Goal: Transaction & Acquisition: Purchase product/service

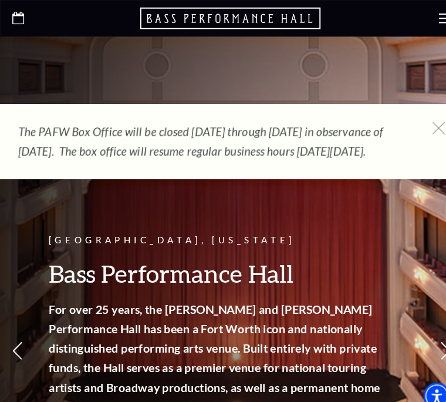
click at [165, 267] on h3 "Bass Performance Hall" at bounding box center [208, 263] width 323 height 30
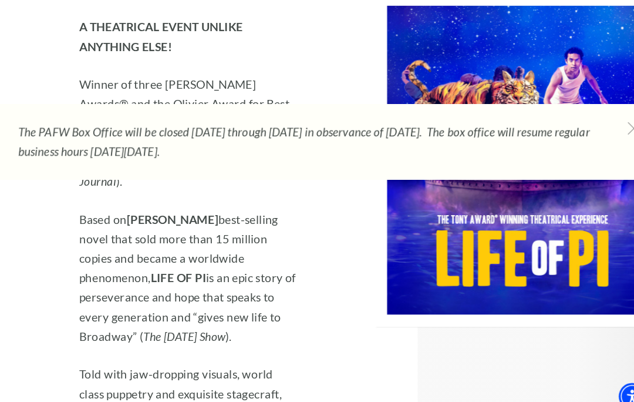
scroll to position [1502, 0]
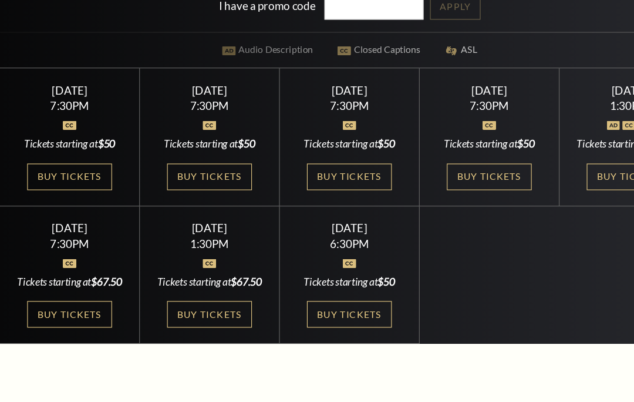
scroll to position [326, 0]
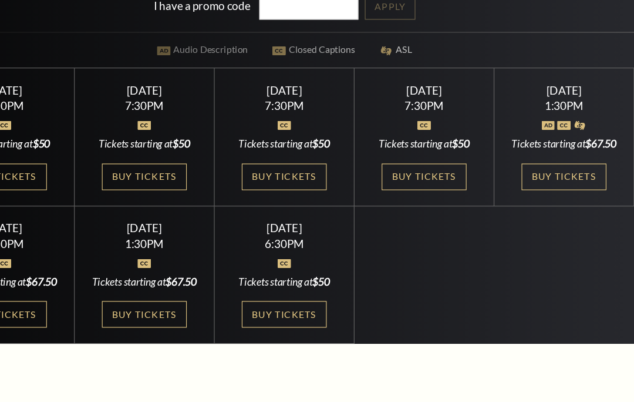
click at [405, 172] on link "Buy Tickets" at bounding box center [443, 160] width 76 height 24
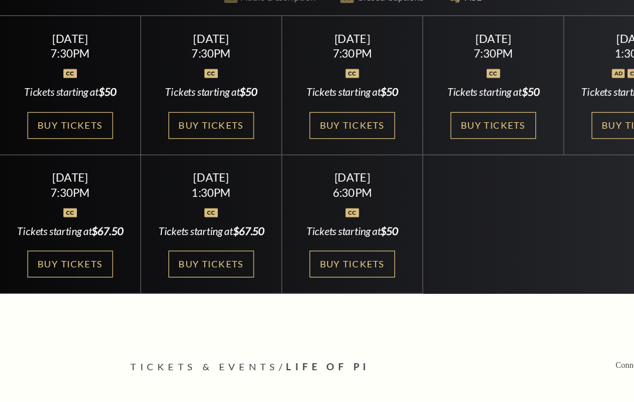
scroll to position [359, 0]
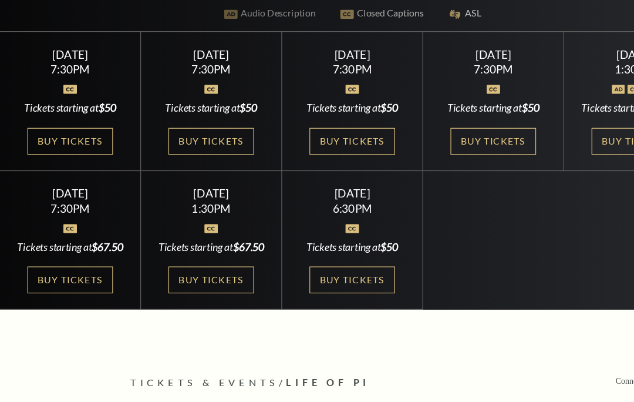
click at [318, 264] on link "Buy Tickets" at bounding box center [316, 252] width 76 height 24
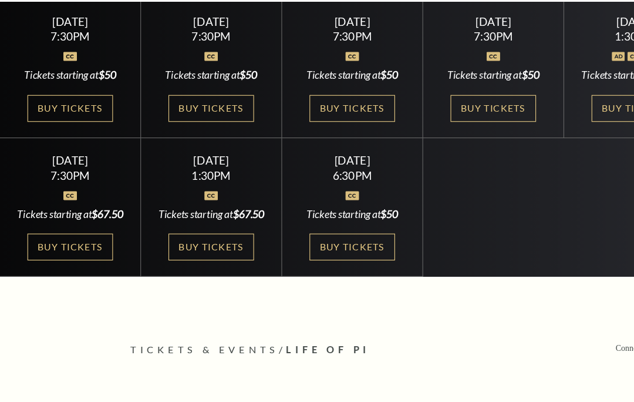
scroll to position [389, 0]
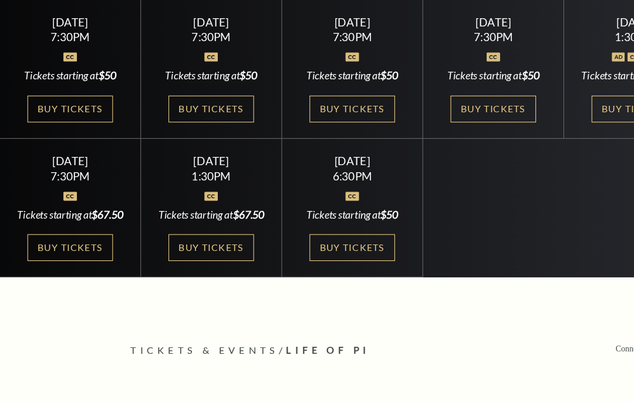
click at [193, 234] on link "Buy Tickets" at bounding box center [189, 222] width 76 height 24
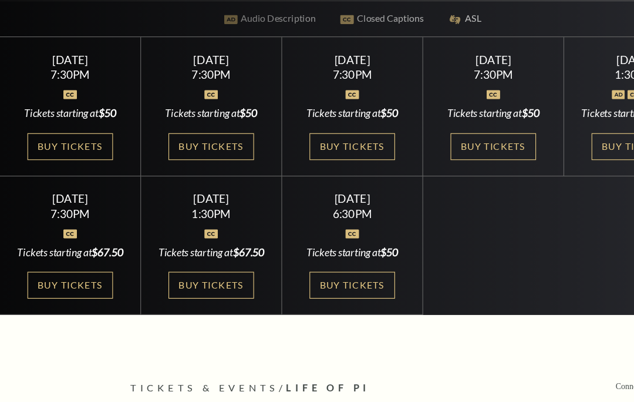
scroll to position [355, 0]
click at [74, 144] on link "Buy Tickets" at bounding box center [63, 132] width 76 height 24
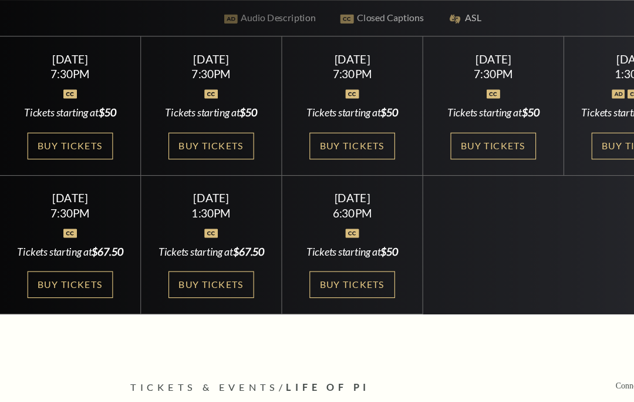
scroll to position [314, 0]
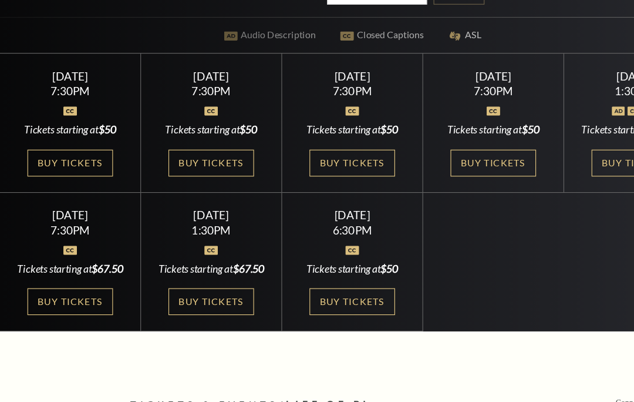
click at [195, 184] on link "Buy Tickets" at bounding box center [189, 172] width 76 height 24
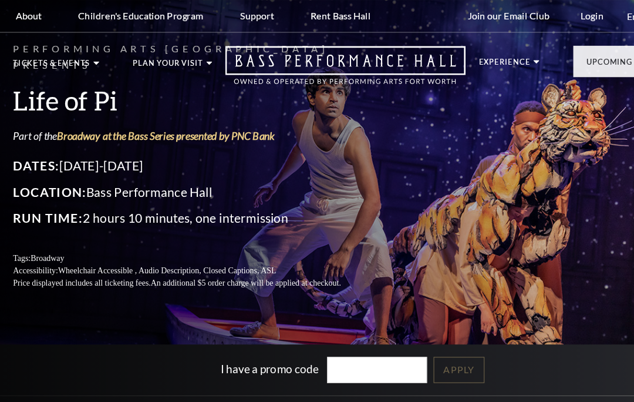
scroll to position [300, 0]
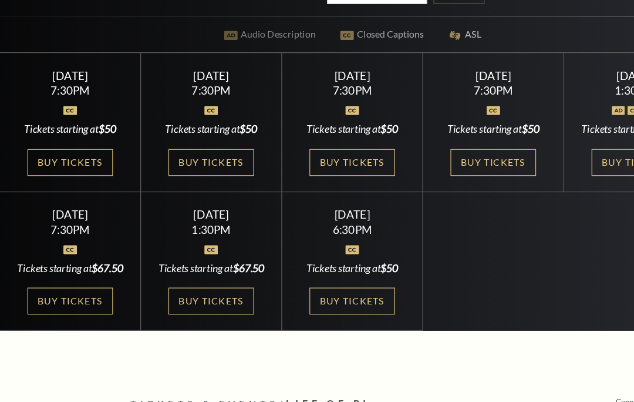
click at [197, 188] on link "Buy Tickets" at bounding box center [189, 186] width 76 height 24
click at [191, 198] on link "Buy Tickets" at bounding box center [189, 186] width 76 height 24
click at [325, 190] on link "Buy Tickets" at bounding box center [316, 186] width 76 height 24
click at [326, 198] on link "Buy Tickets" at bounding box center [316, 186] width 76 height 24
click at [324, 198] on link "Buy Tickets" at bounding box center [316, 186] width 76 height 24
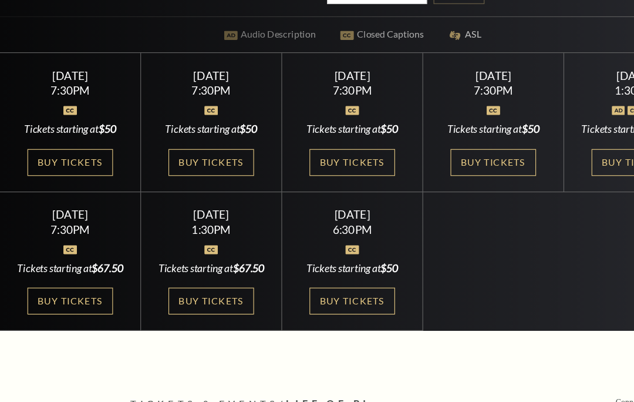
click at [440, 191] on link "Buy Tickets" at bounding box center [443, 186] width 76 height 24
click at [443, 181] on link "Buy Tickets" at bounding box center [443, 186] width 76 height 24
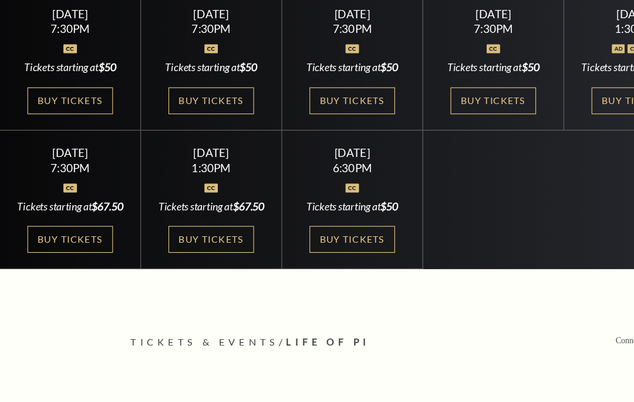
scroll to position [396, 0]
click at [324, 227] on link "Buy Tickets" at bounding box center [316, 215] width 76 height 24
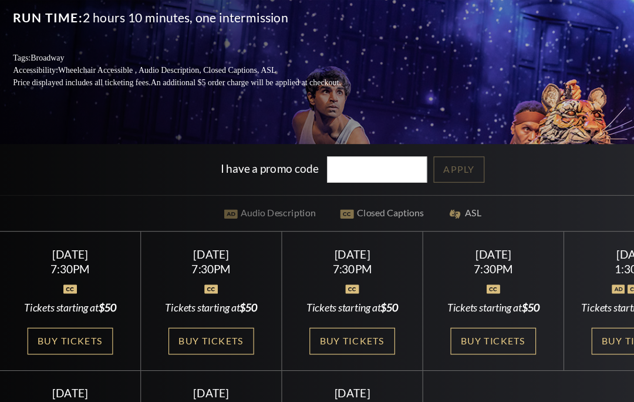
scroll to position [174, 0]
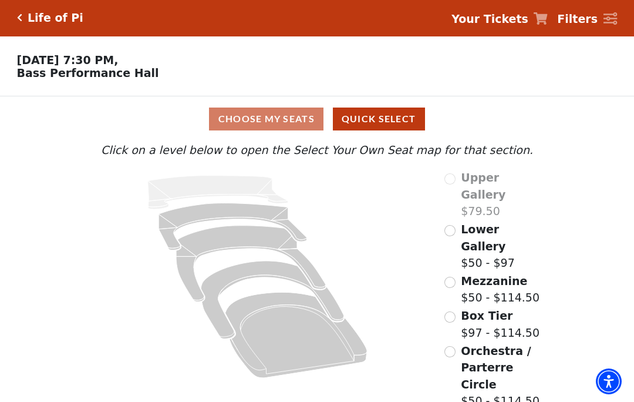
click at [452, 346] on input "Orchestra / Parterre Circle$50 - $114.50\a" at bounding box center [449, 351] width 11 height 11
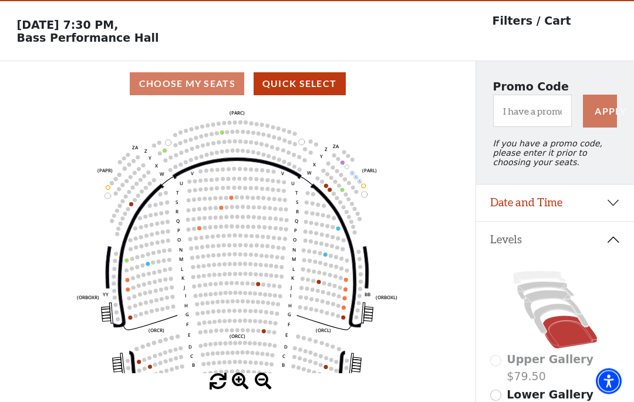
scroll to position [36, 0]
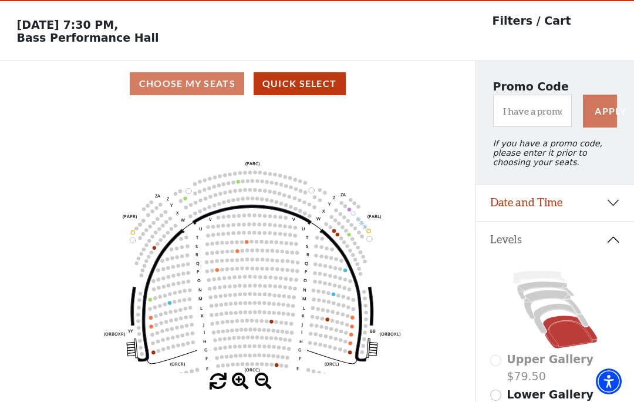
click at [435, 153] on icon "Left (ORPITL) Right (ORPITR) Center (ORPITC) ZZ AA YY BB ZA ZA (ORCL) (ORCR) (O…" at bounding box center [238, 239] width 428 height 267
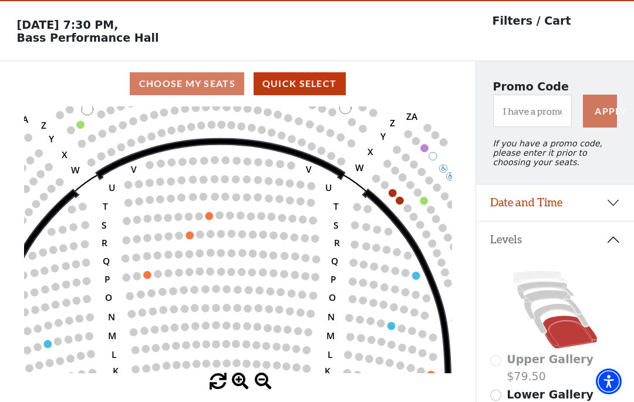
click at [402, 197] on icon "Left (ORPITL) Right (ORPITR) Center (ORPITC) ZZ AA YY BB ZA ZA (ORCL) (ORCR) (O…" at bounding box center [238, 239] width 428 height 267
click at [405, 199] on icon "Left (ORPITL) Right (ORPITR) Center (ORPITC) ZZ AA YY BB ZA ZA (ORCL) (ORCR) (O…" at bounding box center [238, 239] width 428 height 267
click at [393, 197] on circle at bounding box center [393, 193] width 8 height 8
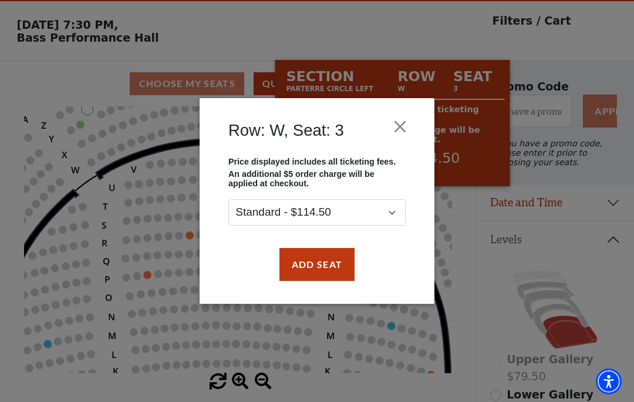
click at [405, 124] on button "Close" at bounding box center [400, 126] width 22 height 22
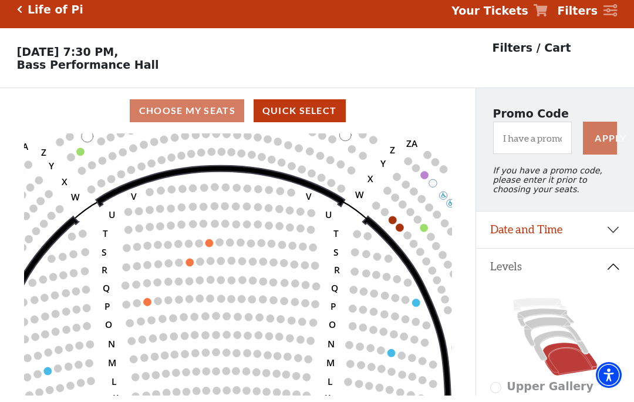
scroll to position [0, 0]
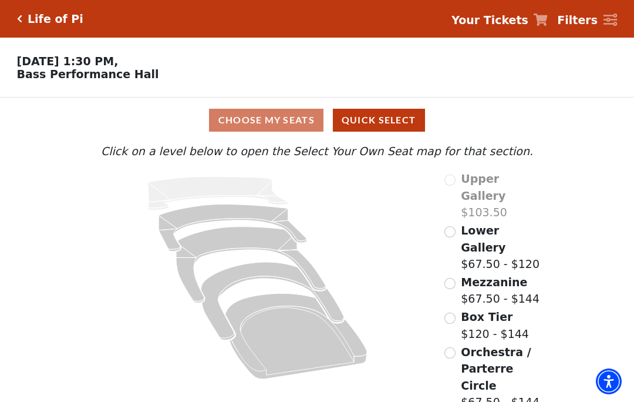
click at [468, 345] on span "Orchestra / Parterre Circle" at bounding box center [496, 368] width 70 height 46
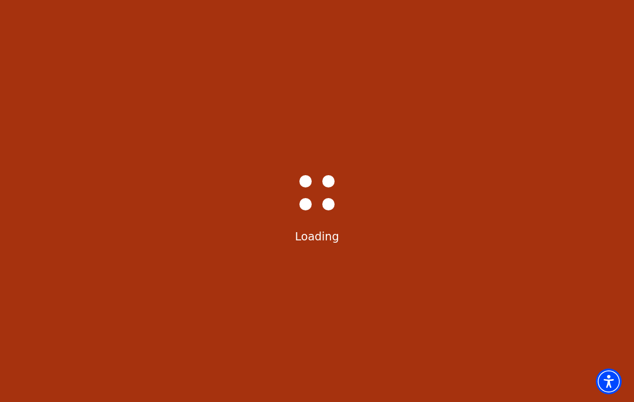
click at [456, 334] on div "Bass-Hall_Loader-Med-Gray Loading" at bounding box center [317, 201] width 634 height 402
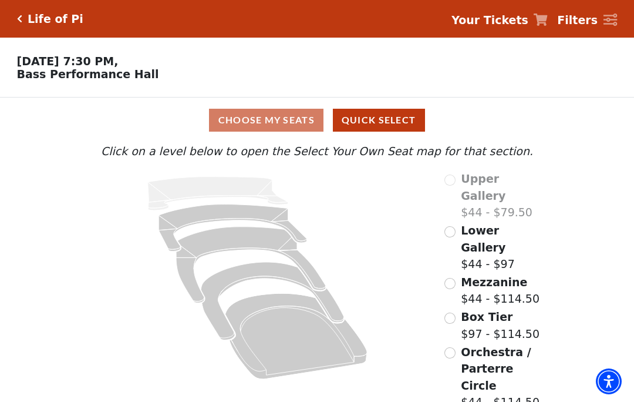
click at [455, 347] on input "Orchestra / Parterre Circle$44 - $114.50\a" at bounding box center [449, 352] width 11 height 11
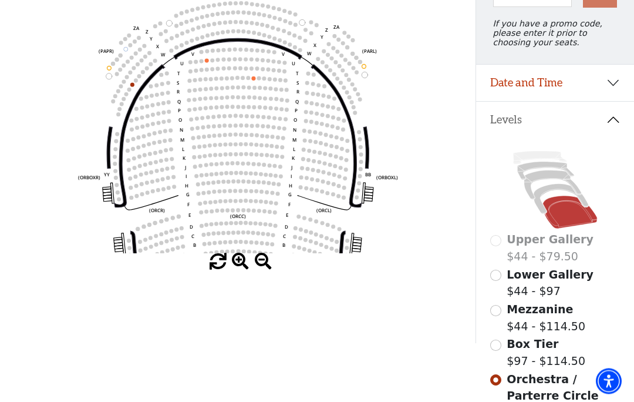
scroll to position [161, 0]
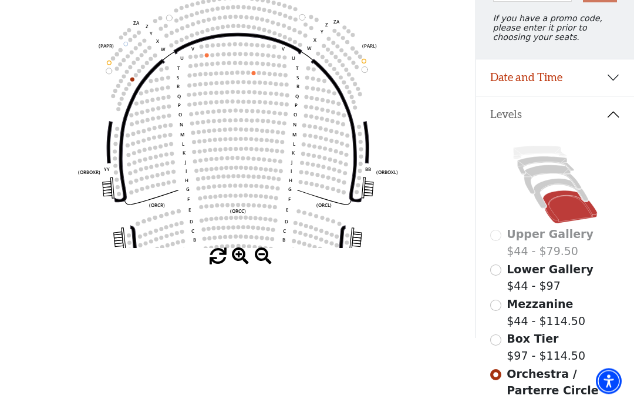
click at [500, 310] on input "Mezzanine$44 - $114.50\a" at bounding box center [495, 305] width 11 height 11
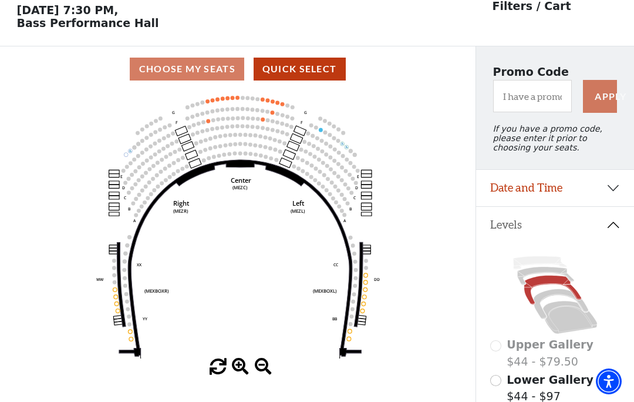
scroll to position [55, 0]
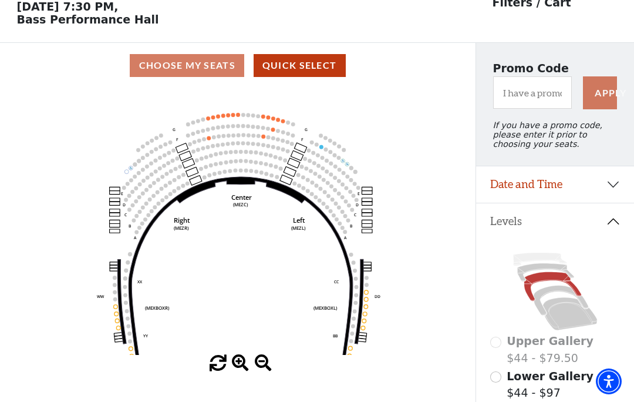
click at [449, 237] on icon "Center (MEZC) Right (MEZR) Left (MEZL) (MEXBOXR) (MEXBOXL) XX WW CC DD YY BB ZZ…" at bounding box center [238, 221] width 428 height 267
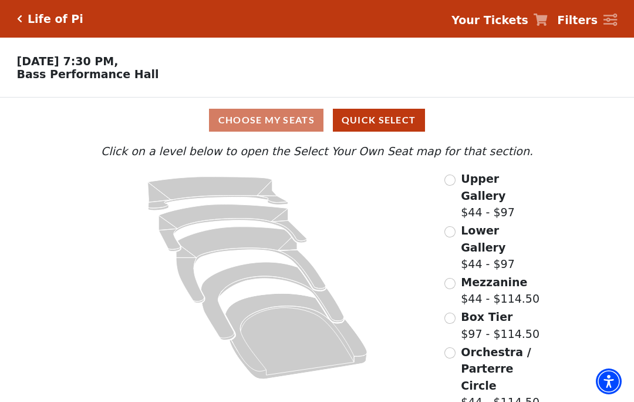
click at [454, 347] on input "Orchestra / Parterre Circle$44 - $114.50\a" at bounding box center [449, 352] width 11 height 11
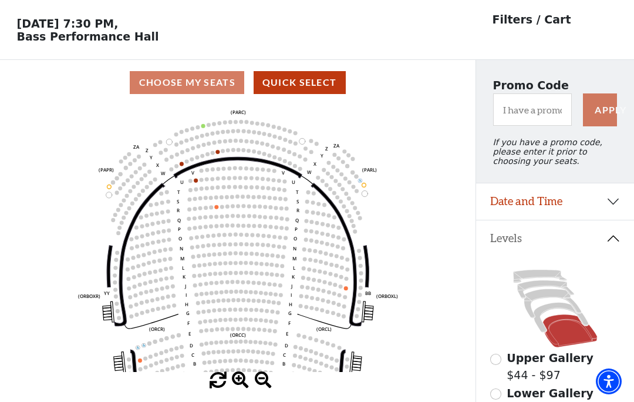
scroll to position [55, 0]
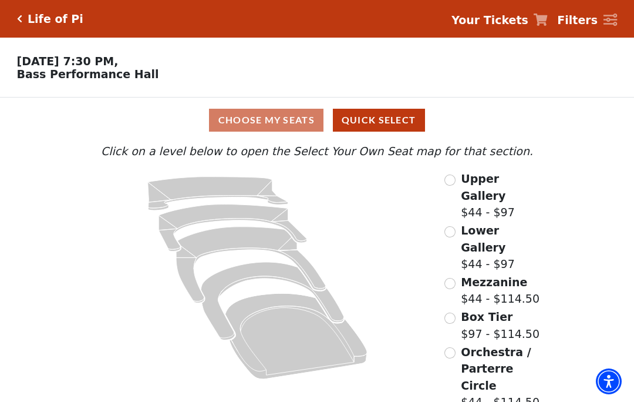
click at [454, 278] on input "Mezzanine$44 - $114.50\a" at bounding box center [449, 283] width 11 height 11
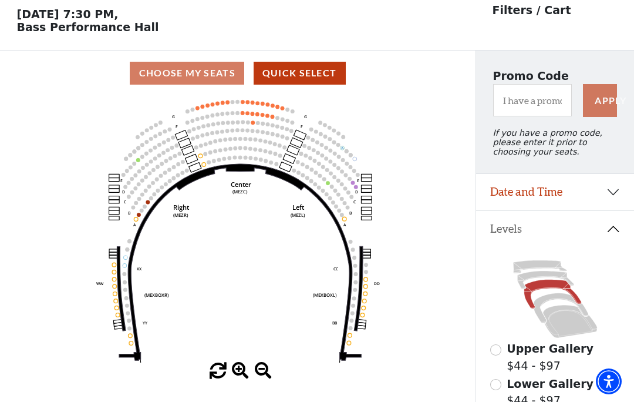
scroll to position [55, 0]
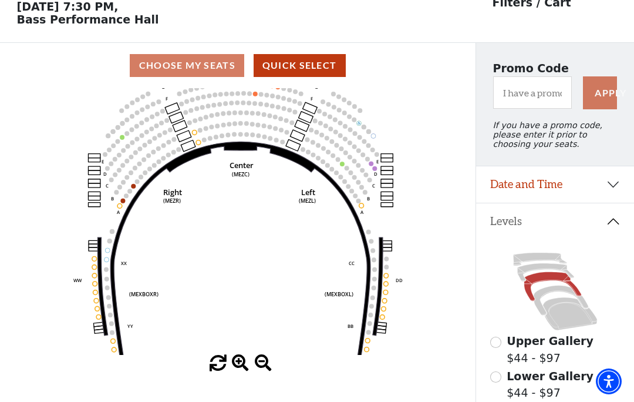
click at [393, 193] on icon "Center (MEZC) Right (MEZR) Left (MEZL) (MEXBOXR) (MEXBOXL) XX WW CC DD YY BB ZZ…" at bounding box center [238, 221] width 428 height 267
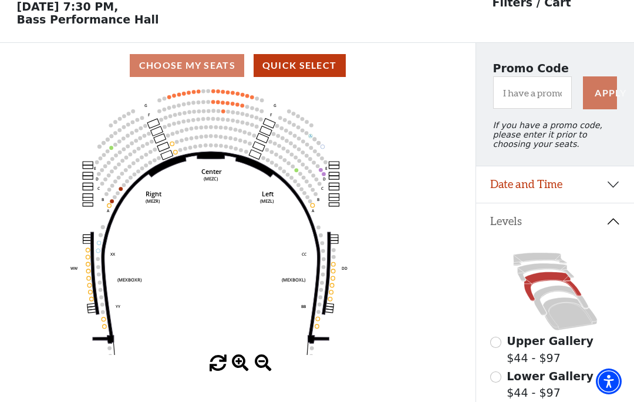
click at [379, 160] on icon "Center (MEZC) Right (MEZR) Left (MEZL) (MEXBOXR) (MEXBOXL) XX WW CC DD YY BB ZZ…" at bounding box center [238, 221] width 428 height 267
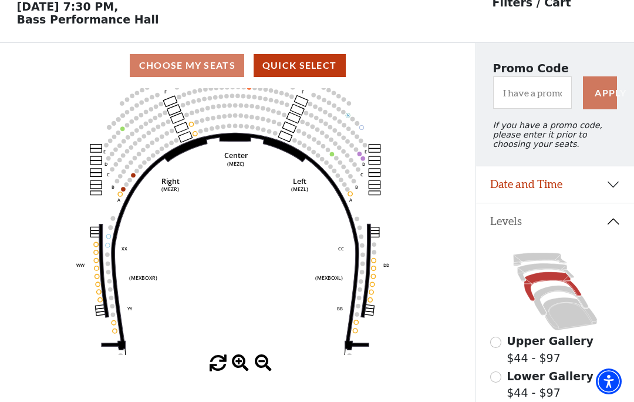
click at [349, 169] on circle at bounding box center [347, 171] width 4 height 4
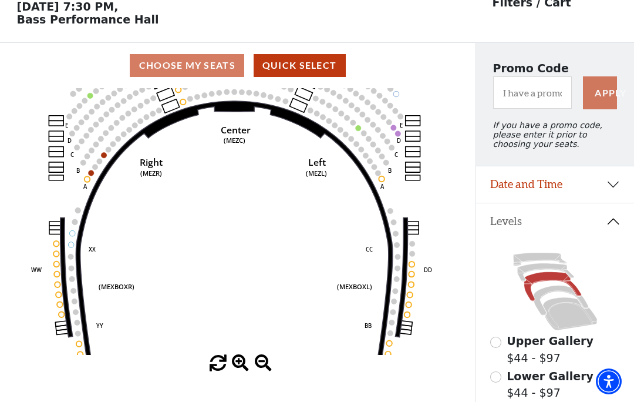
click at [399, 135] on circle at bounding box center [397, 132] width 5 height 5
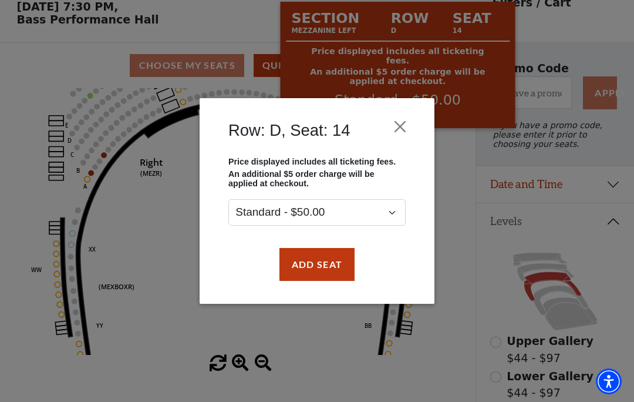
click at [409, 123] on button "Close" at bounding box center [400, 126] width 22 height 22
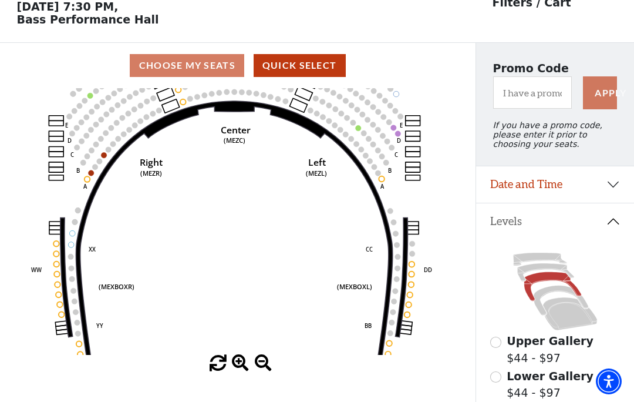
click at [390, 123] on circle at bounding box center [388, 121] width 5 height 5
click at [392, 133] on icon "Center (MEZC) Right (MEZR) Left (MEZL) (MEXBOXR) (MEXBOXL) XX WW CC DD YY BB ZZ…" at bounding box center [238, 221] width 428 height 267
click at [396, 128] on circle at bounding box center [392, 126] width 5 height 5
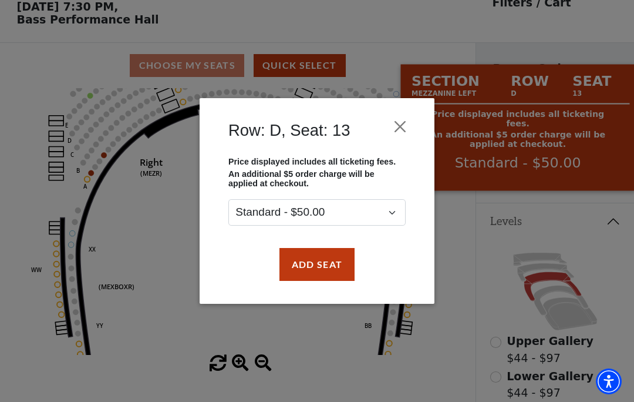
click at [405, 122] on button "Close" at bounding box center [400, 126] width 22 height 22
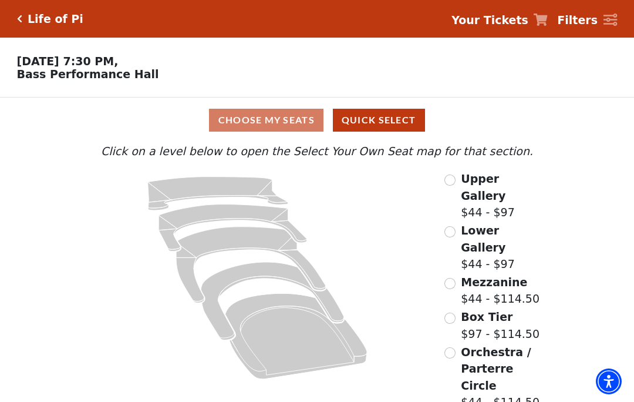
click at [470, 345] on span "Orchestra / Parterre Circle" at bounding box center [496, 368] width 70 height 46
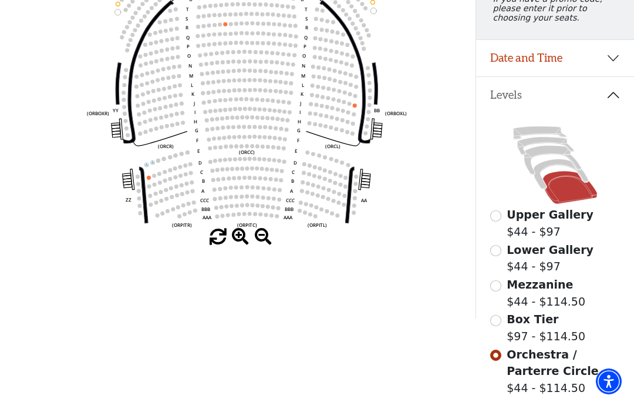
scroll to position [165, 0]
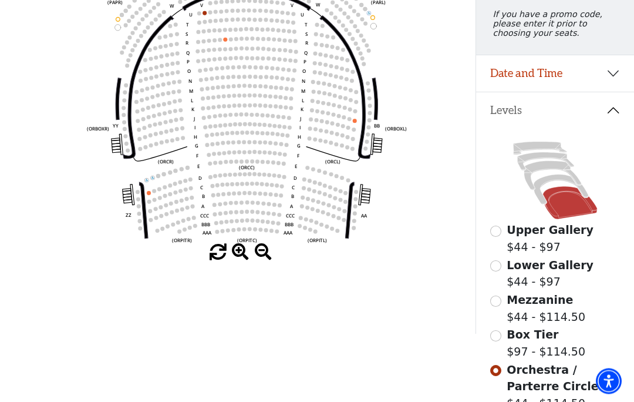
click at [495, 338] on input "Box Tier$97 - $114.50\a" at bounding box center [495, 336] width 11 height 11
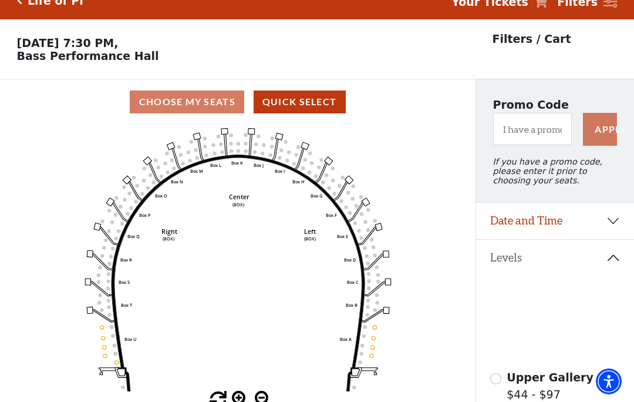
scroll to position [55, 0]
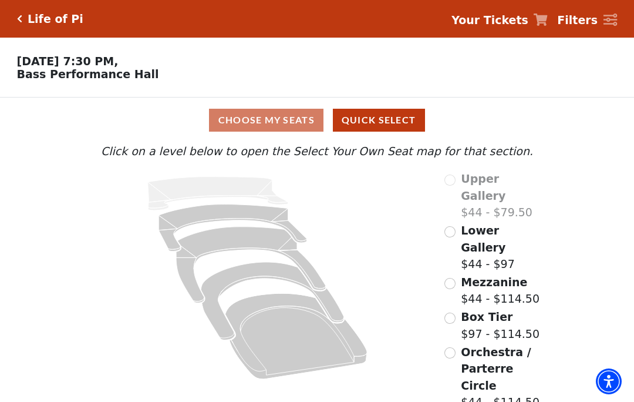
click at [452, 343] on div "Orchestra / Parterre Circle $44 - $114.50" at bounding box center [495, 376] width 102 height 67
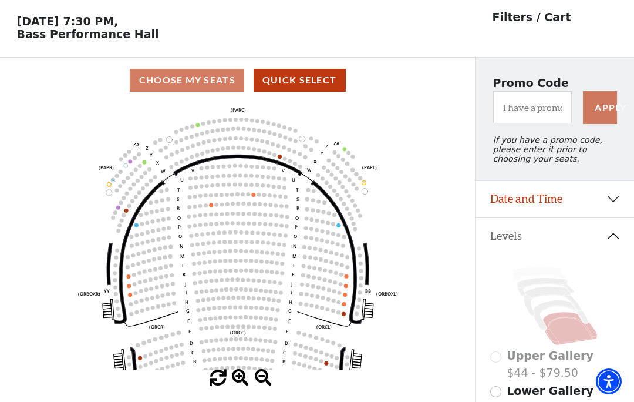
scroll to position [55, 0]
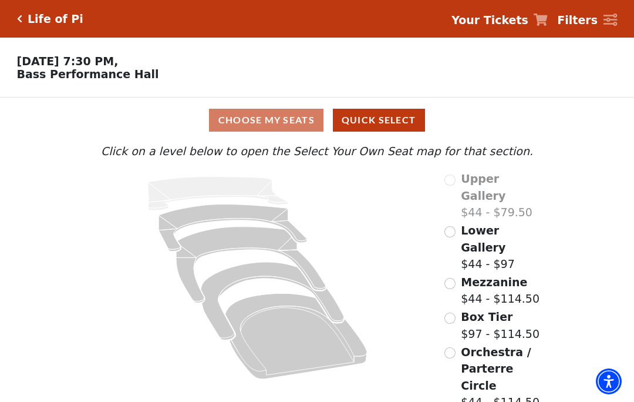
click at [456, 274] on div "Mezzanine $44 - $114.50" at bounding box center [491, 290] width 95 height 33
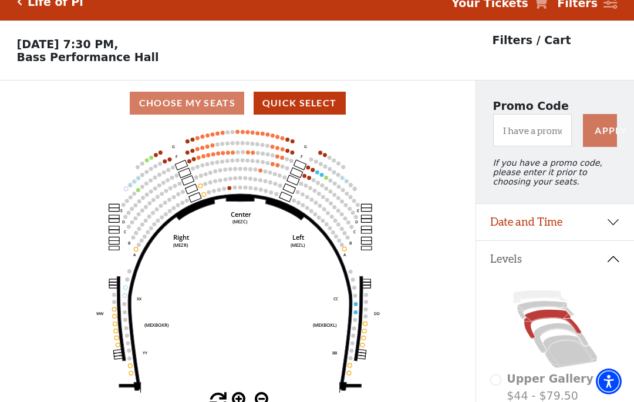
scroll to position [55, 0]
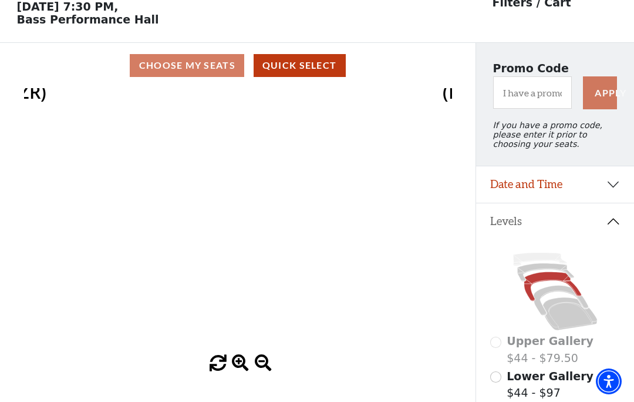
click at [413, 256] on icon "Center (MEZC) Right (MEZR) Left (MEZL) (MEXBOXR) (MEXBOXL) XX WW CC DD YY BB ZZ…" at bounding box center [238, 221] width 428 height 267
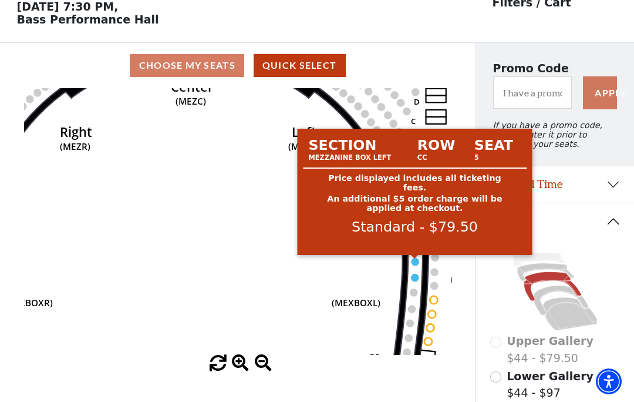
click at [415, 262] on circle at bounding box center [415, 262] width 8 height 8
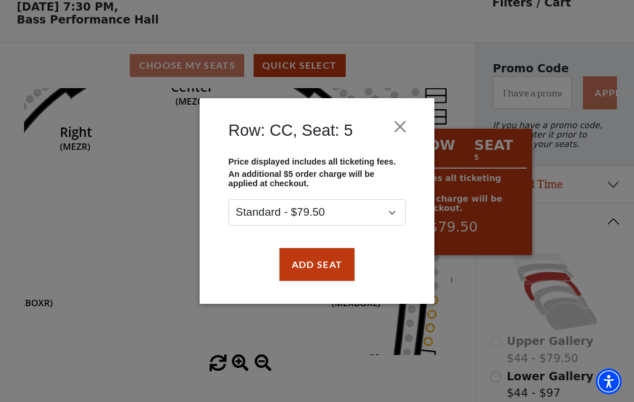
click at [405, 130] on button "Close" at bounding box center [400, 126] width 22 height 22
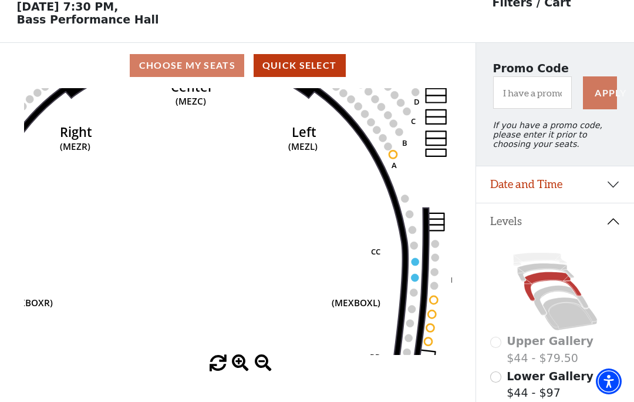
click at [419, 278] on circle at bounding box center [415, 278] width 8 height 8
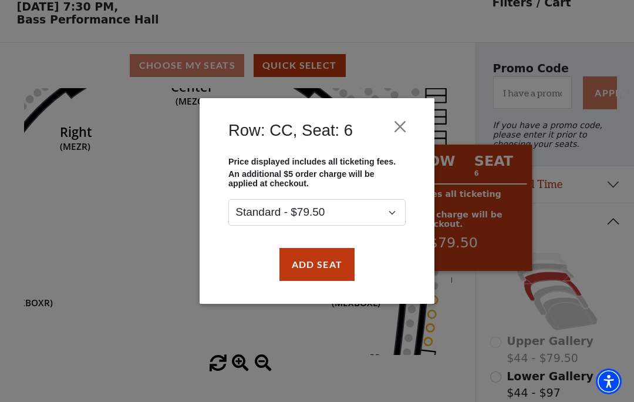
click at [406, 119] on button "Close" at bounding box center [400, 126] width 22 height 22
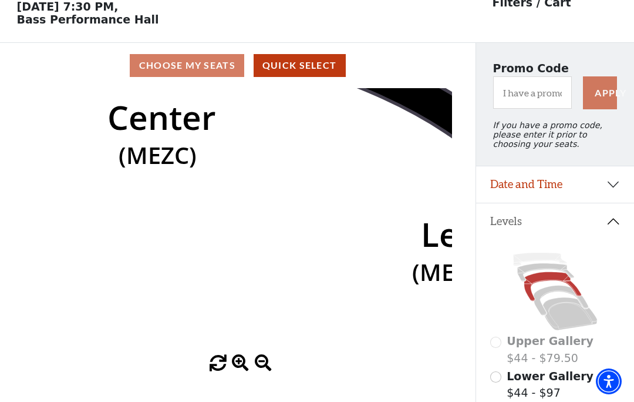
click at [373, 158] on icon "Center (MEZC) Right (MEZR) Left (MEZL) (MEXBOXR) (MEXBOXL) XX WW CC DD YY BB ZZ…" at bounding box center [238, 221] width 428 height 267
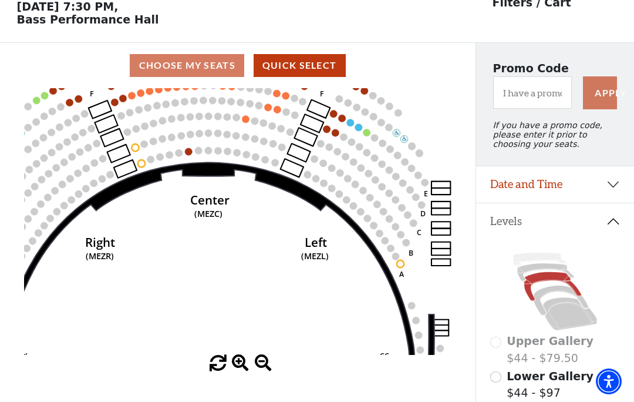
click at [364, 126] on icon "Center (MEZC) Right (MEZR) Left (MEZL) (MEXBOXR) (MEXBOXL) XX WW CC DD YY BB ZZ…" at bounding box center [238, 221] width 428 height 267
click at [367, 127] on icon "Center (MEZC) Right (MEZR) Left (MEZL) (MEXBOXR) (MEXBOXL) XX WW CC DD YY BB ZZ…" at bounding box center [238, 221] width 428 height 267
click at [360, 122] on icon "Center (MEZC) Right (MEZR) Left (MEZL) (MEXBOXR) (MEXBOXL) XX WW CC DD YY BB ZZ…" at bounding box center [238, 221] width 428 height 267
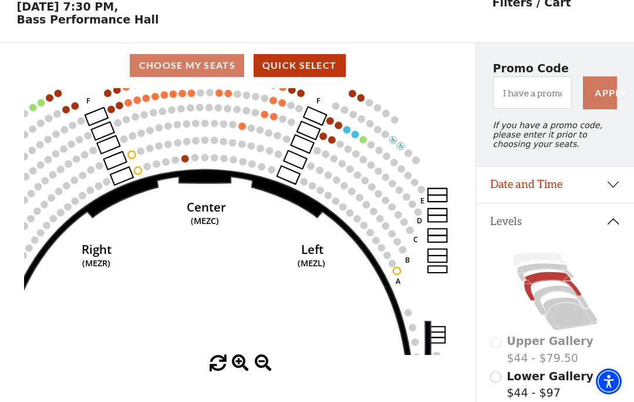
click at [371, 113] on icon "Center (MEZC) Right (MEZR) Left (MEZL) (MEXBOXR) (MEXBOXL) XX WW CC DD YY BB ZZ…" at bounding box center [238, 221] width 428 height 267
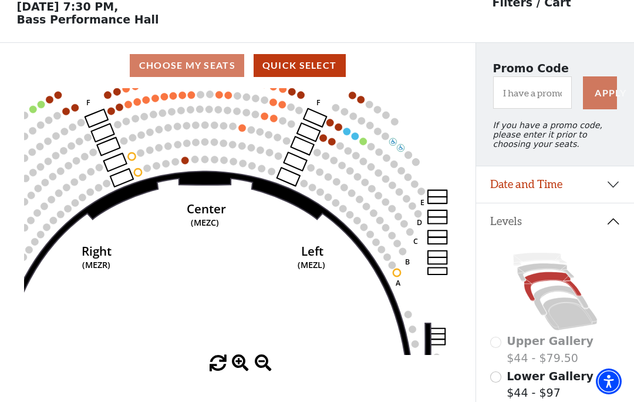
click at [338, 140] on icon "Center (MEZC) Right (MEZR) Left (MEZL) (MEXBOXR) (MEXBOXL) XX WW CC DD YY BB ZZ…" at bounding box center [238, 221] width 428 height 267
click at [335, 143] on circle at bounding box center [331, 141] width 7 height 7
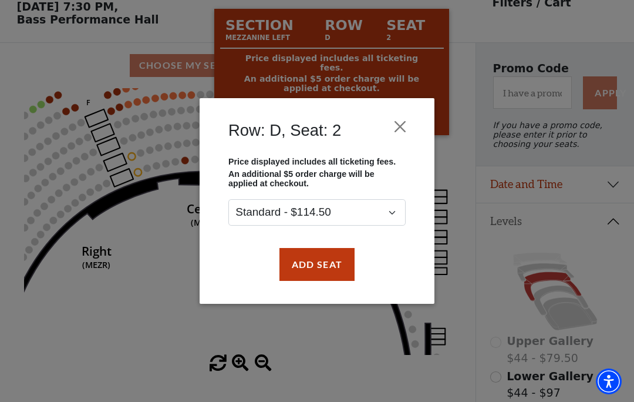
click at [542, 164] on div "Row: D, Seat: 2 Price displayed includes all ticketing fees. An additional $5 o…" at bounding box center [317, 201] width 634 height 402
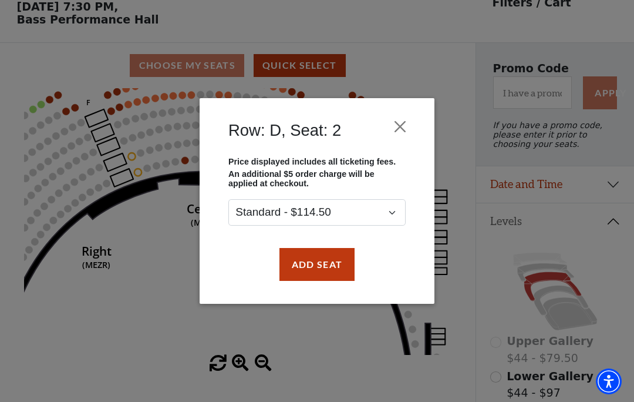
click at [397, 122] on button "Close" at bounding box center [400, 126] width 22 height 22
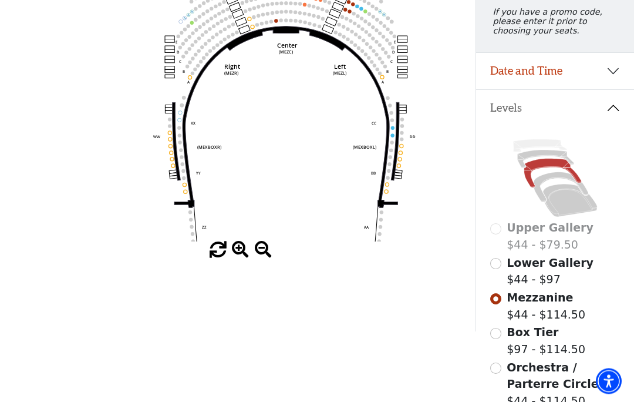
scroll to position [168, 0]
click at [496, 268] on input "Lower Gallery$44 - $97\a" at bounding box center [495, 263] width 11 height 11
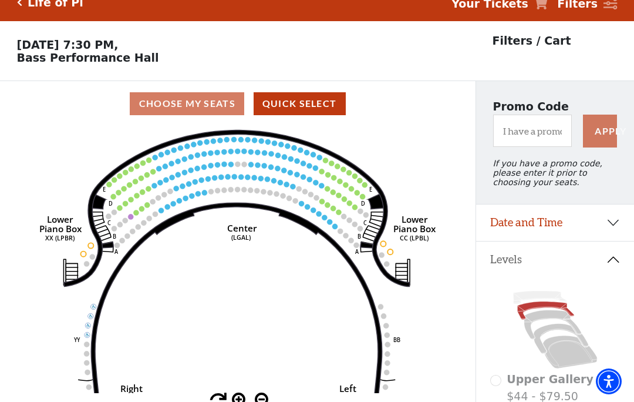
scroll to position [55, 0]
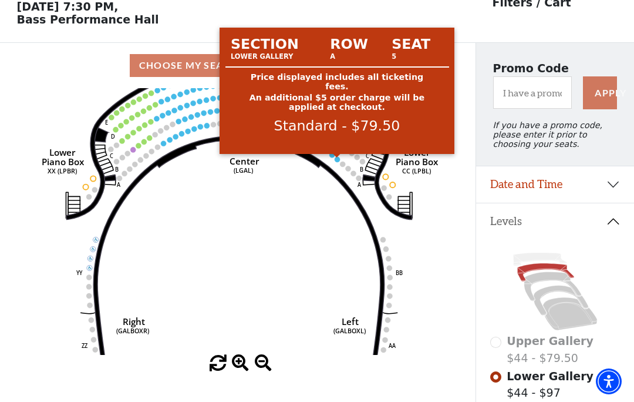
click at [339, 160] on circle at bounding box center [336, 158] width 5 height 5
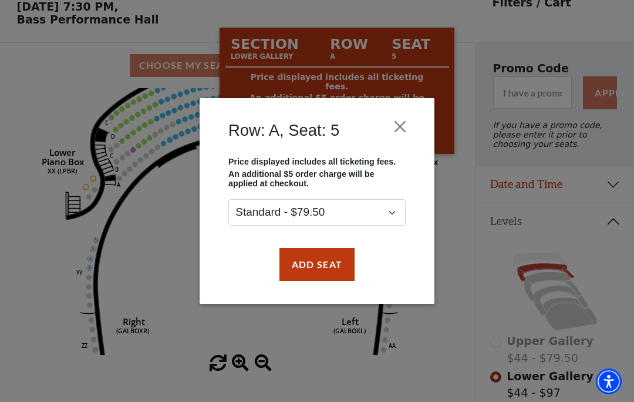
click at [299, 325] on div "Row: A, Seat: 5 Price displayed includes all ticketing fees. An additional $5 o…" at bounding box center [317, 201] width 634 height 402
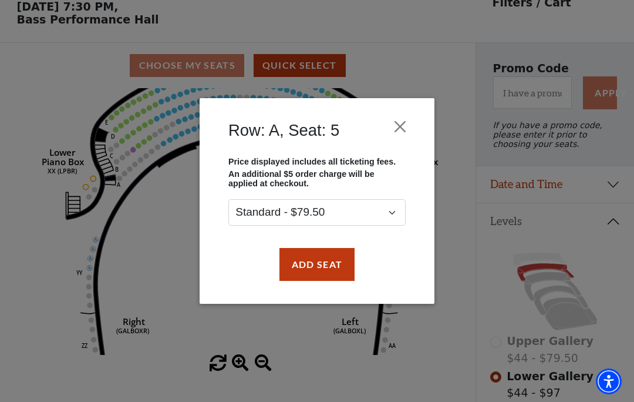
click at [498, 230] on div "Row: A, Seat: 5 Price displayed includes all ticketing fees. An additional $5 o…" at bounding box center [317, 201] width 634 height 402
click at [264, 328] on div "Row: A, Seat: 5 Price displayed includes all ticketing fees. An additional $5 o…" at bounding box center [317, 201] width 634 height 402
click at [403, 124] on button "Close" at bounding box center [400, 126] width 22 height 22
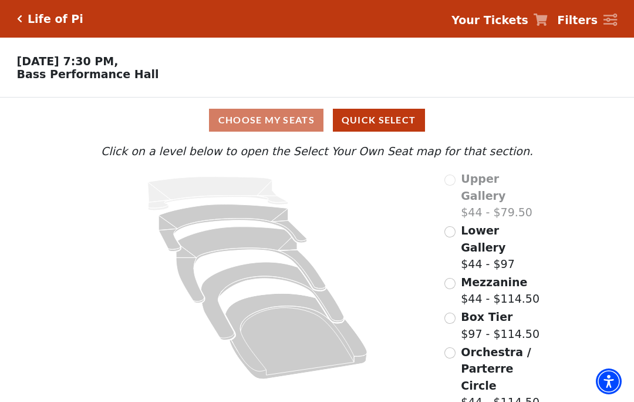
click at [452, 347] on input "Orchestra / Parterre Circle$44 - $114.50\a" at bounding box center [449, 352] width 11 height 11
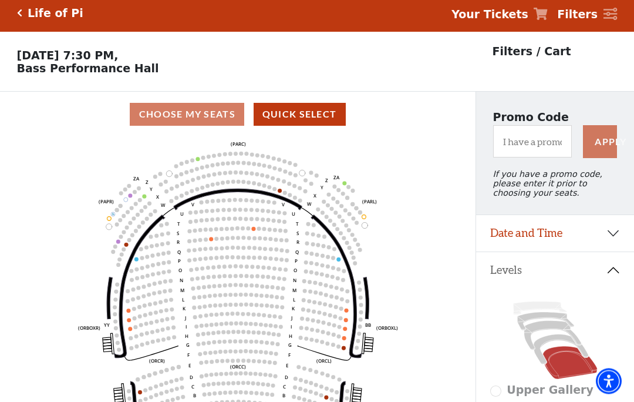
scroll to position [3, 0]
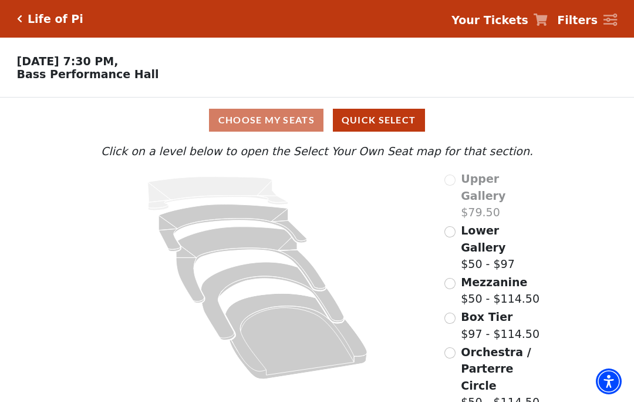
click at [453, 347] on input "Orchestra / Parterre Circle$50 - $114.50\a" at bounding box center [449, 352] width 11 height 11
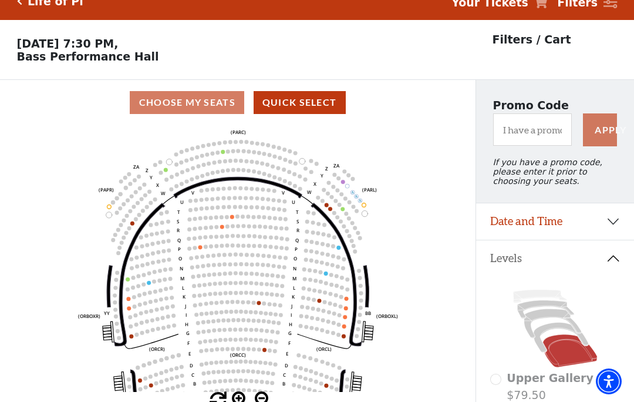
scroll to position [55, 0]
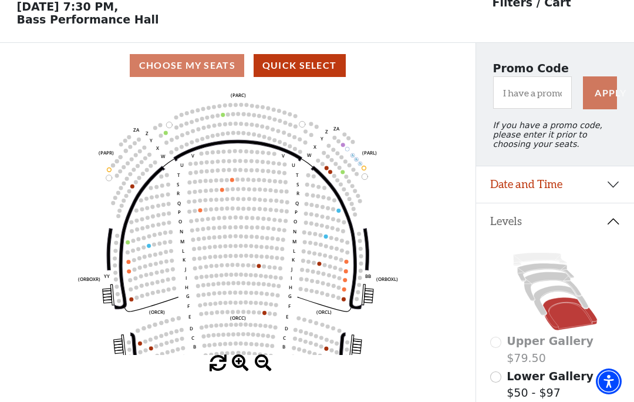
click at [324, 164] on circle at bounding box center [322, 163] width 4 height 4
click at [444, 121] on icon "Left (ORPITL) Right (ORPITR) Center (ORPITC) ZZ AA YY BB ZA ZA (ORCL) (ORCR) (O…" at bounding box center [238, 221] width 428 height 267
click at [329, 167] on icon "Left (ORPITL) Right (ORPITR) Center (ORPITC) ZZ AA YY BB ZA ZA (ORCL) (ORCR) (O…" at bounding box center [238, 221] width 428 height 267
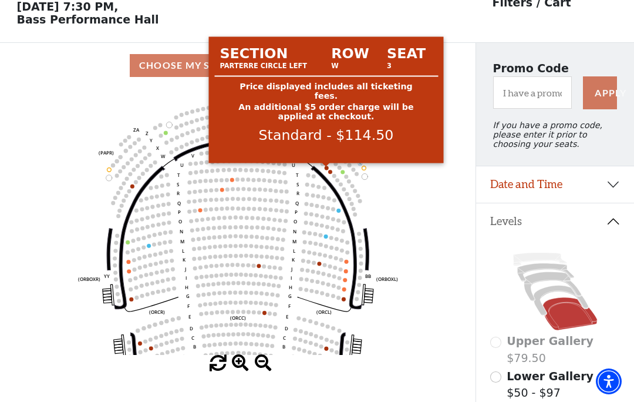
click at [328, 169] on circle at bounding box center [326, 168] width 4 height 4
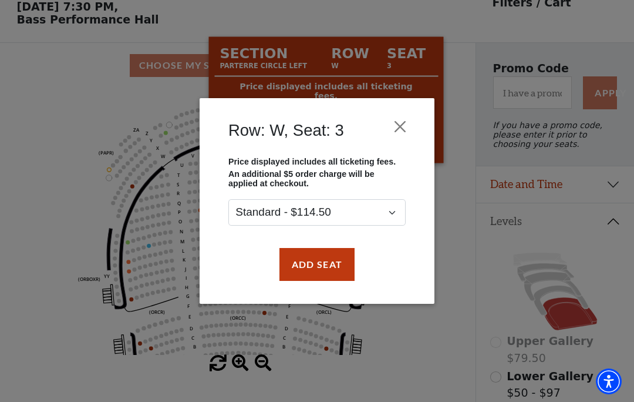
click at [328, 164] on p "Price displayed includes all ticketing fees." at bounding box center [316, 161] width 177 height 9
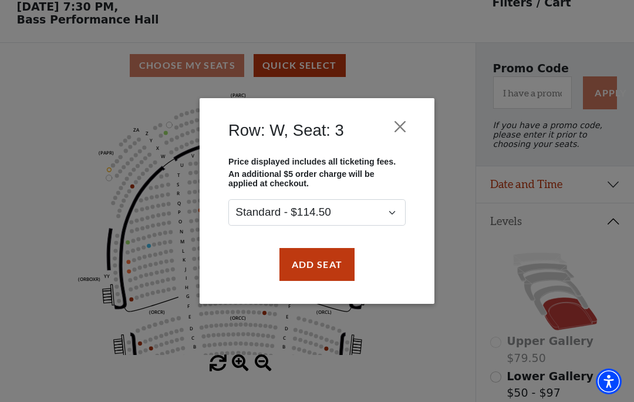
click at [403, 117] on button "Close" at bounding box center [400, 126] width 22 height 22
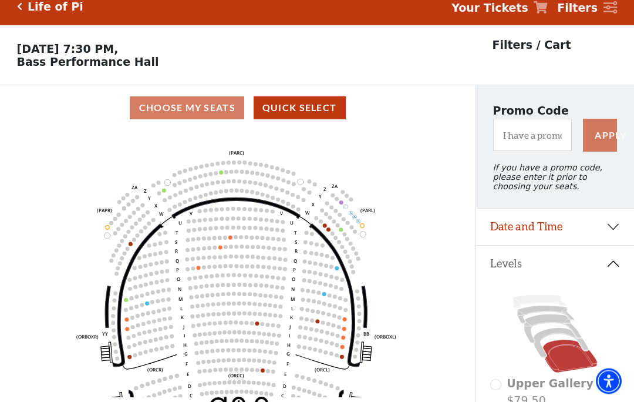
scroll to position [12, 0]
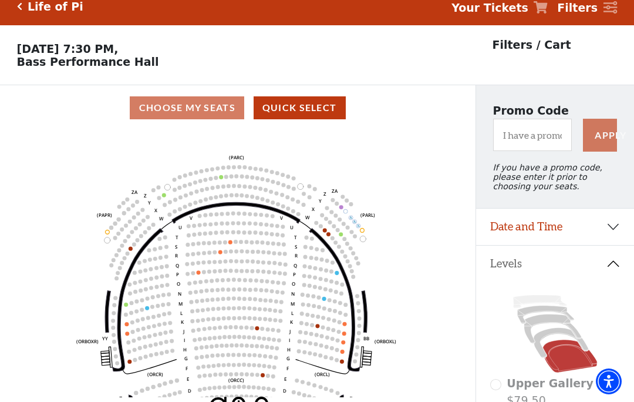
click at [427, 151] on icon "Left (ORPITL) Right (ORPITR) Center (ORPITC) ZZ AA YY BB ZA ZA (ORCL) (ORCR) (O…" at bounding box center [238, 263] width 428 height 267
click at [237, 243] on circle at bounding box center [236, 242] width 4 height 4
click at [227, 234] on circle at bounding box center [227, 232] width 4 height 4
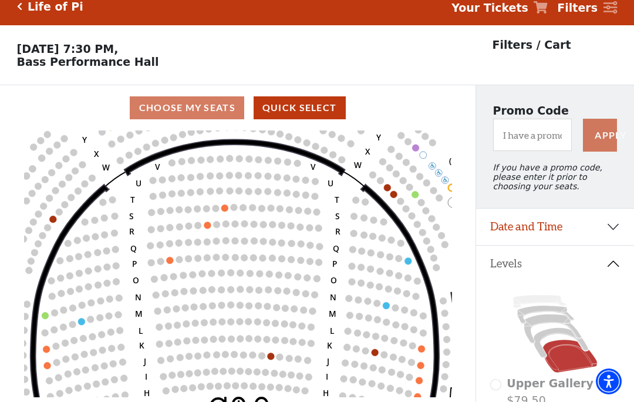
click at [244, 254] on circle at bounding box center [244, 257] width 7 height 7
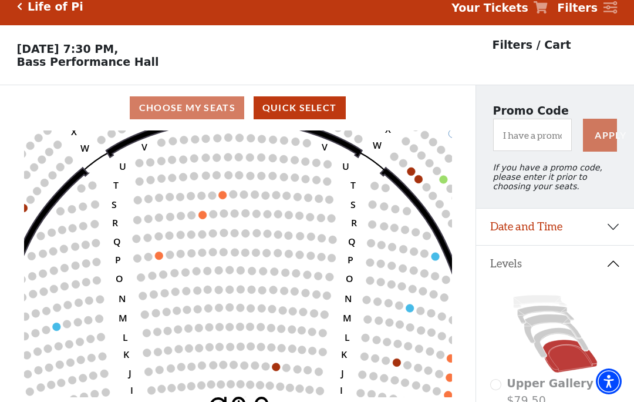
click at [210, 215] on circle at bounding box center [213, 214] width 8 height 8
click at [211, 215] on circle at bounding box center [213, 214] width 8 height 8
click at [205, 211] on icon "Left (ORPITL) Right (ORPITR) Center (ORPITC) ZZ AA YY BB ZA ZA (ORCL) (ORCR) (O…" at bounding box center [238, 263] width 428 height 267
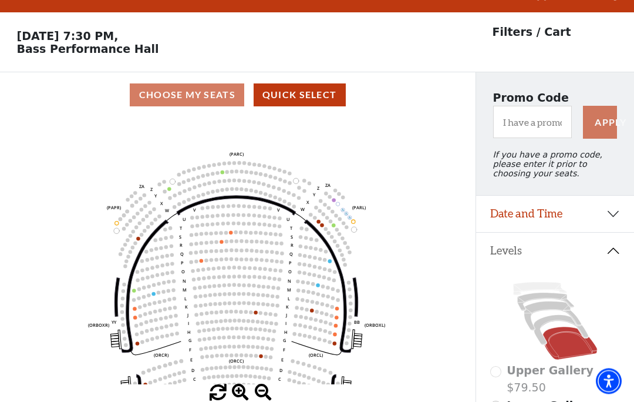
scroll to position [13, 0]
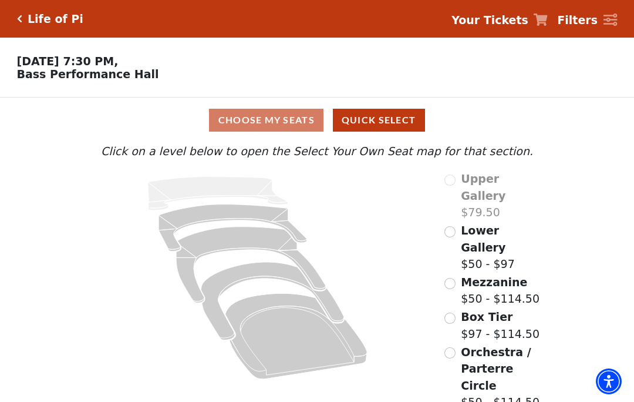
click at [509, 389] on body "*{ pointer-events: fill; } Life of Pi Your Tickets Filters Choose Your Own Seat…" at bounding box center [317, 201] width 634 height 402
click at [454, 347] on input "Orchestra / Parterre Circle$50 - $114.50\a" at bounding box center [449, 352] width 11 height 11
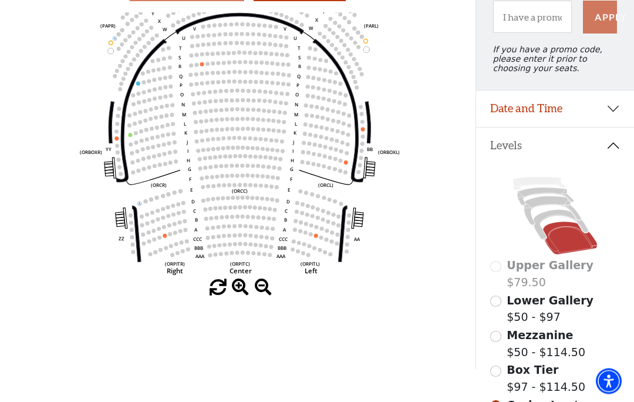
scroll to position [130, 0]
click at [497, 375] on input "Box Tier$97 - $114.50\a" at bounding box center [495, 370] width 11 height 11
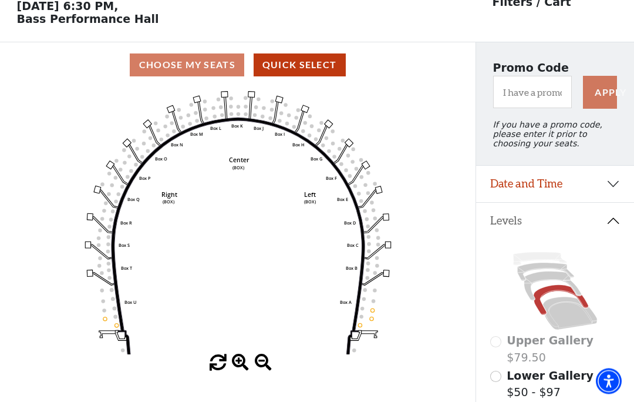
scroll to position [55, 0]
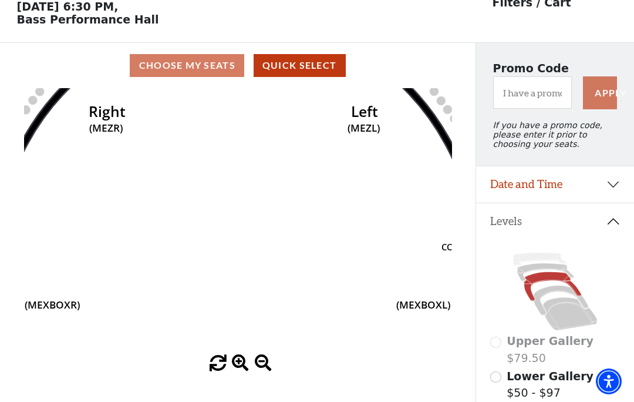
click at [439, 147] on icon "Center (MEZC) Right (MEZR) Left (MEZL) (MEXBOXR) (MEXBOXL) XX WW CC DD YY BB ZZ…" at bounding box center [238, 221] width 428 height 267
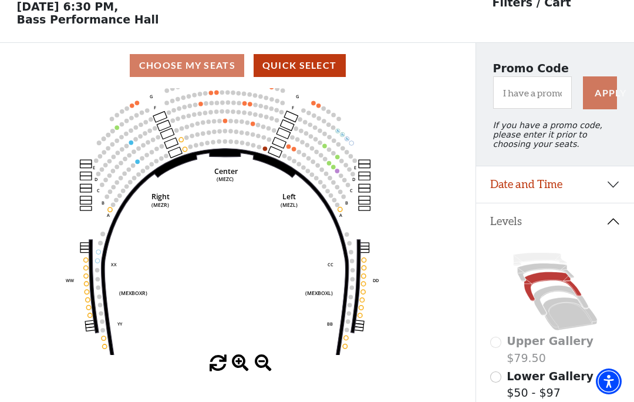
click at [291, 139] on circle at bounding box center [292, 137] width 4 height 4
click at [298, 141] on circle at bounding box center [297, 139] width 4 height 4
click at [292, 150] on circle at bounding box center [293, 149] width 4 height 4
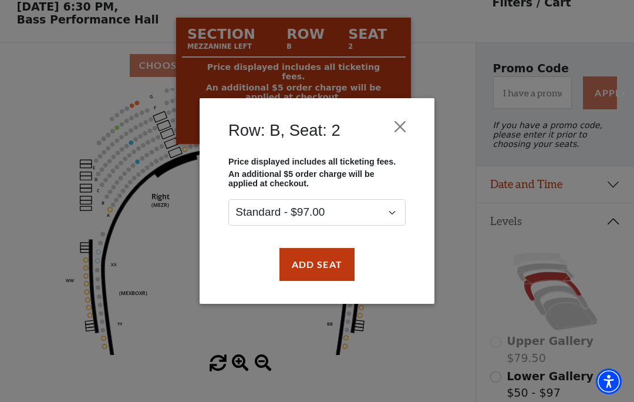
click at [401, 122] on button "Close" at bounding box center [400, 126] width 22 height 22
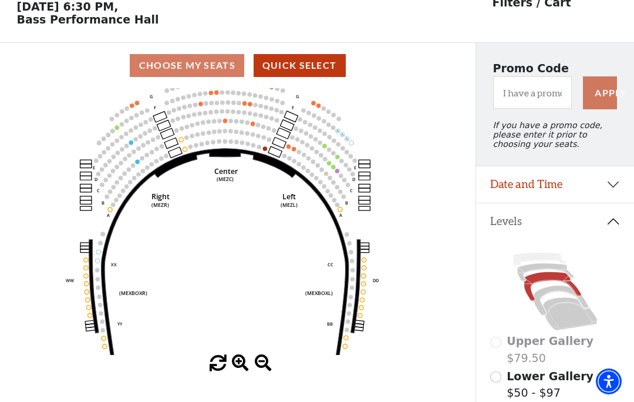
click at [497, 345] on div "Upper Gallery $79.50" at bounding box center [555, 348] width 130 height 33
click at [503, 345] on div "Upper Gallery $79.50" at bounding box center [555, 348] width 130 height 33
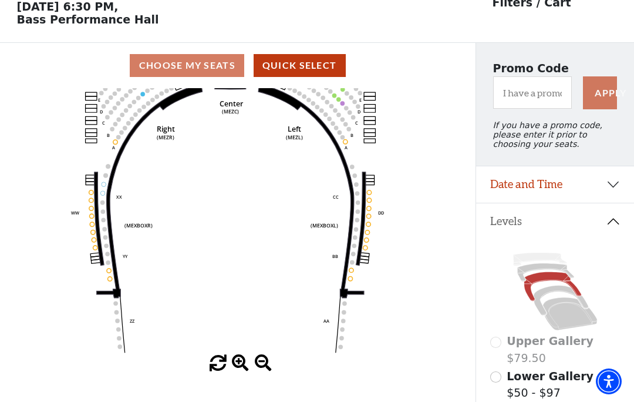
click at [498, 342] on div "Upper Gallery $79.50" at bounding box center [555, 348] width 130 height 33
click at [495, 348] on div "Upper Gallery $79.50" at bounding box center [555, 348] width 130 height 33
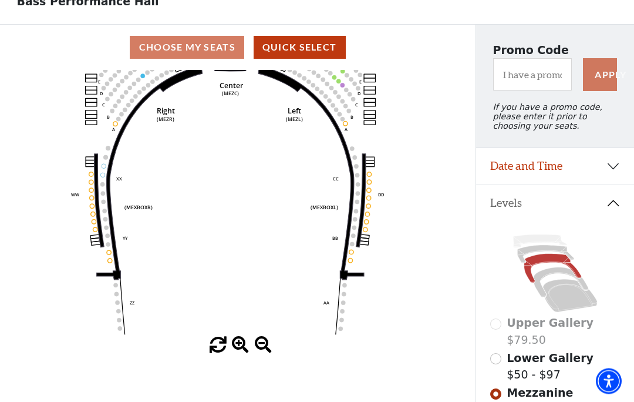
scroll to position [73, 0]
click at [499, 329] on div "Upper Gallery $79.50" at bounding box center [555, 330] width 130 height 33
click at [498, 328] on div "Upper Gallery $79.50" at bounding box center [555, 330] width 130 height 33
click at [501, 331] on div "Upper Gallery $79.50" at bounding box center [555, 330] width 130 height 33
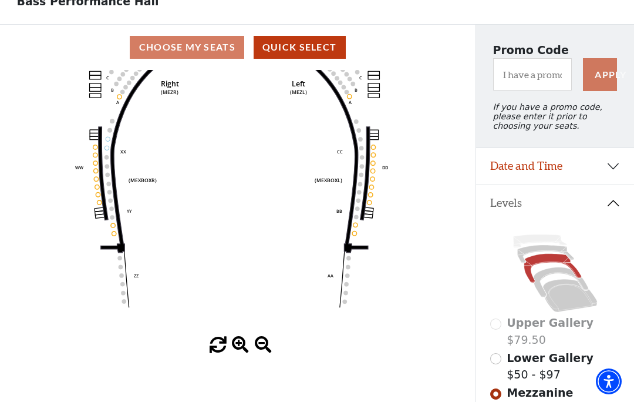
click at [503, 331] on div "Upper Gallery $79.50" at bounding box center [555, 330] width 130 height 33
click at [497, 328] on div "Upper Gallery $79.50" at bounding box center [555, 330] width 130 height 33
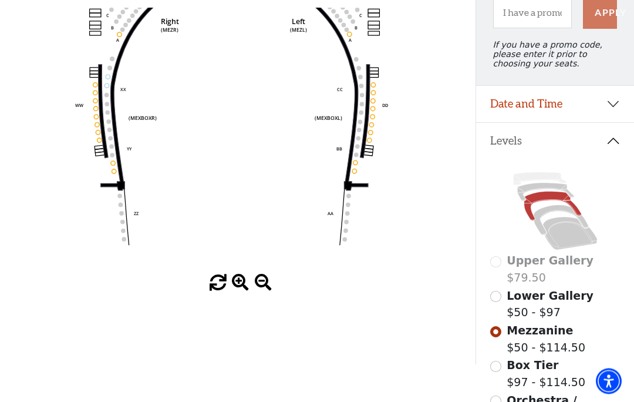
scroll to position [135, 0]
click at [498, 297] on input "Lower Gallery$50 - $97\a" at bounding box center [495, 296] width 11 height 11
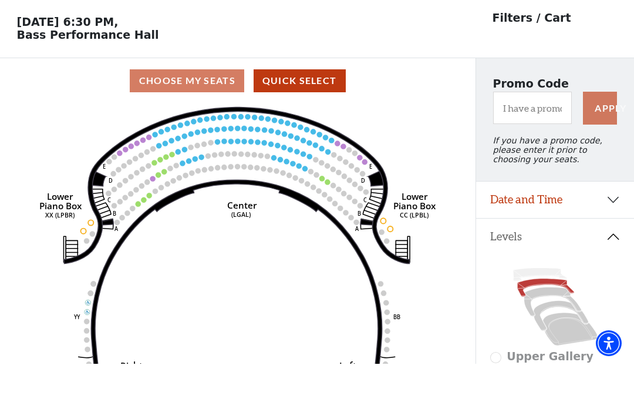
scroll to position [40, 0]
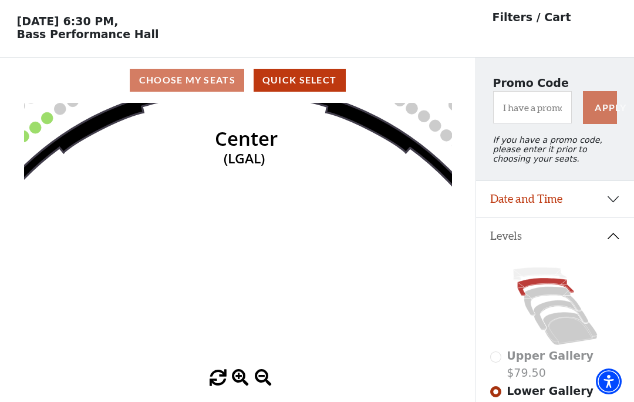
click at [172, 189] on icon "Right (GALBOXR) E D C B A E D C B A YY ZZ Left (GALBOXL) BB AA Center Lower Pia…" at bounding box center [238, 236] width 428 height 267
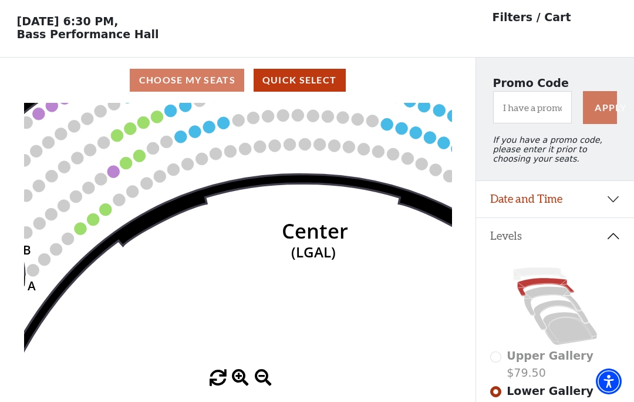
click at [107, 201] on icon "Right (GALBOXR) E D C B A E D C B A YY ZZ Left (GALBOXL) BB AA Center Lower Pia…" at bounding box center [238, 236] width 428 height 267
click at [106, 211] on circle at bounding box center [105, 209] width 12 height 12
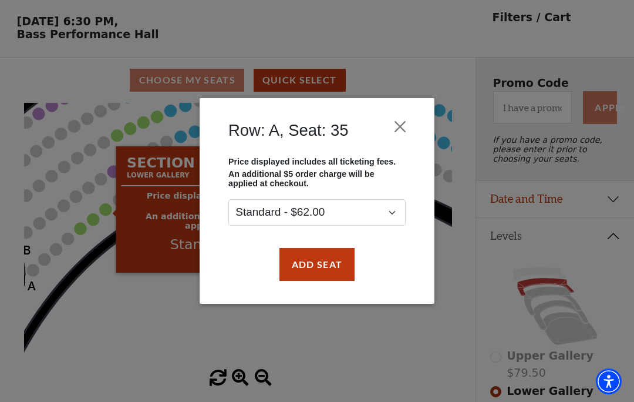
click at [395, 123] on button "Close" at bounding box center [400, 126] width 22 height 22
